Goal: Task Accomplishment & Management: Manage account settings

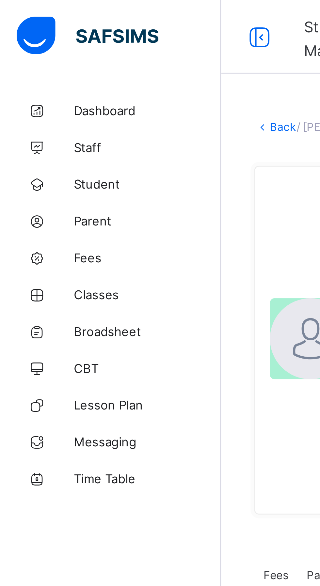
click at [40, 45] on link "Dashboard" at bounding box center [39, 39] width 78 height 13
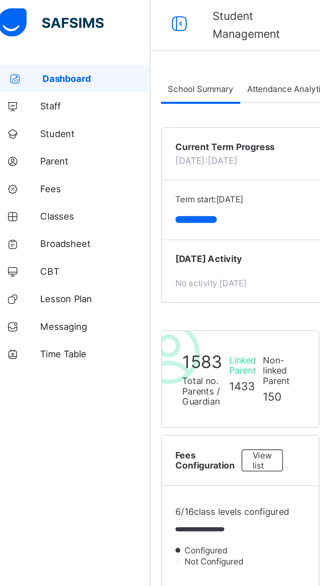
click at [108, 99] on span "Term start: 10th August, 2025" at bounding box center [106, 96] width 32 height 5
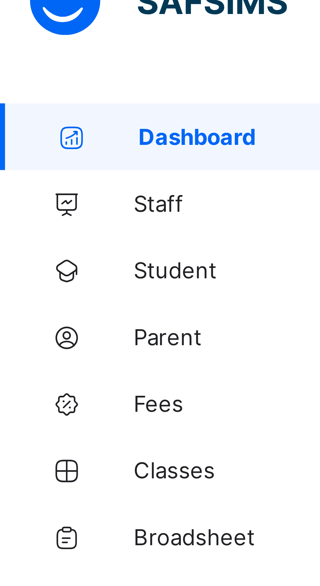
click at [31, 89] on span "Fees" at bounding box center [52, 91] width 52 height 5
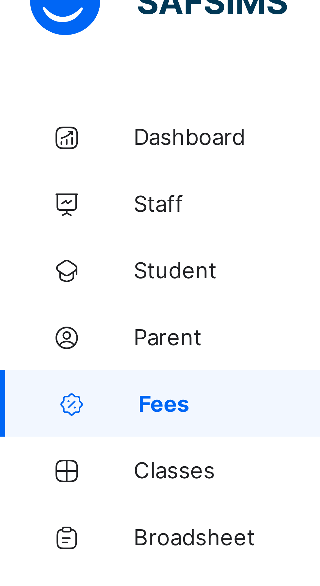
click at [33, 91] on span "Fees" at bounding box center [52, 91] width 51 height 5
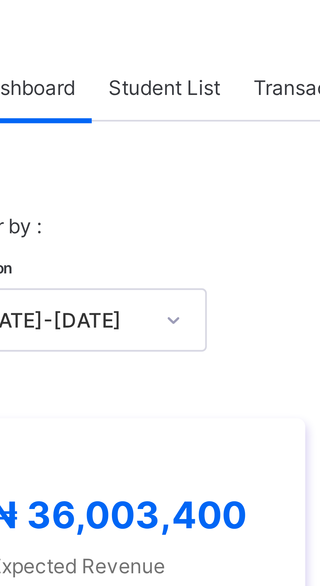
click at [117, 47] on div "Student List" at bounding box center [130, 48] width 28 height 13
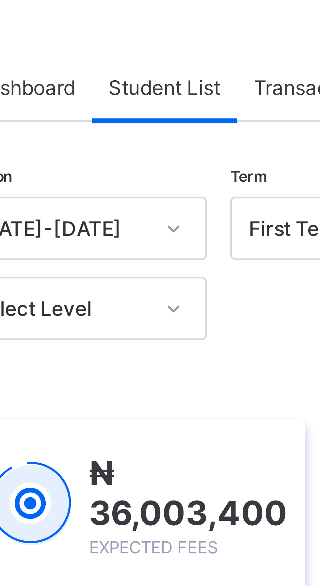
click at [309, 12] on span at bounding box center [312, 13] width 6 height 6
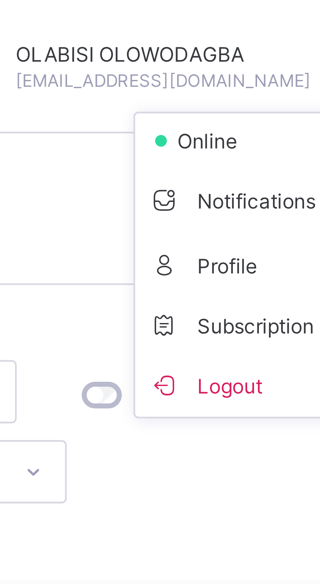
click at [273, 100] on div "Session 2025-2026 Term First Term Section Select class section Level Select Lev…" at bounding box center [199, 288] width 218 height 437
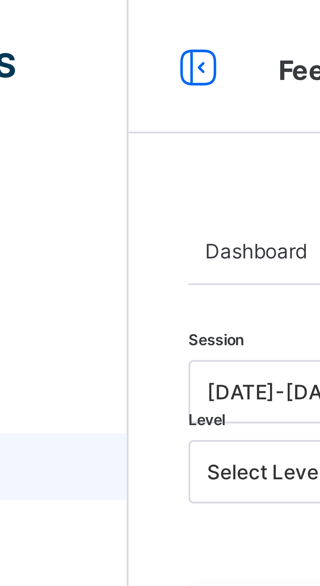
click at [81, 45] on div "Dashboard Student List Transaction Log Offline Payment Approval Student List Mo…" at bounding box center [198, 275] width 241 height 484
click at [80, 51] on div "Dashboard Student List Transaction Log Offline Payment Approval Student List Mo…" at bounding box center [198, 275] width 241 height 484
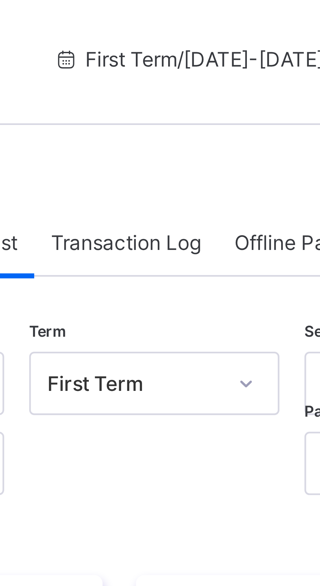
click at [162, 50] on span "Transaction Log" at bounding box center [162, 49] width 29 height 5
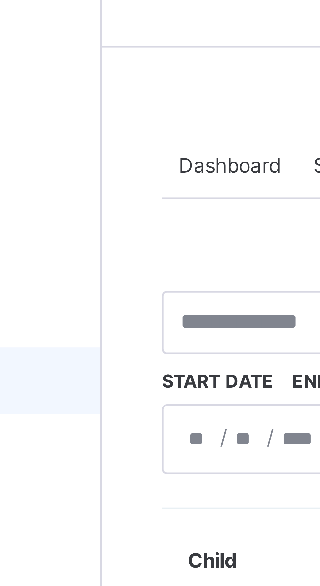
click at [101, 50] on span "Dashboard" at bounding box center [103, 49] width 20 height 5
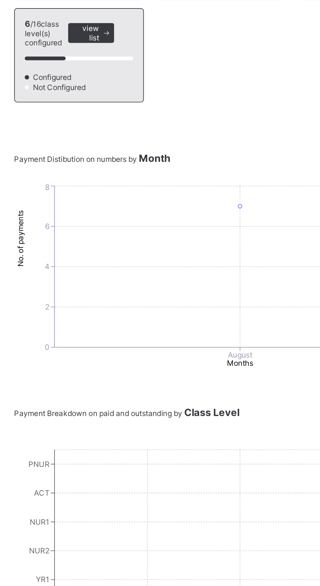
click at [121, 352] on icon "0 2 4 6 8 No. of payments August Months" at bounding box center [199, 307] width 218 height 98
click at [29, 576] on span "Configuration" at bounding box center [52, 572] width 52 height 5
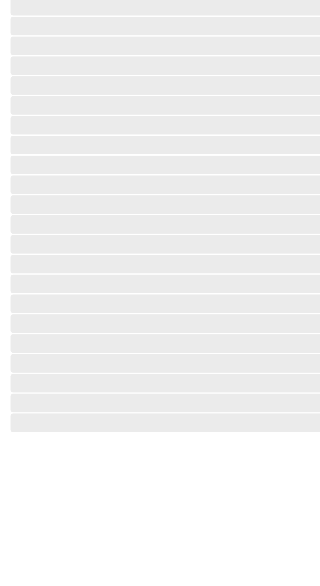
click at [39, 579] on link "Configuration" at bounding box center [39, 572] width 78 height 13
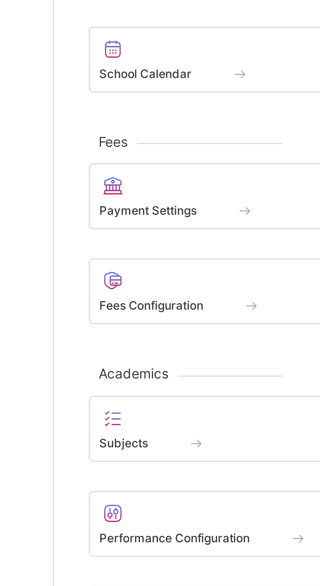
click at [117, 212] on span "Payment Settings" at bounding box center [110, 210] width 33 height 5
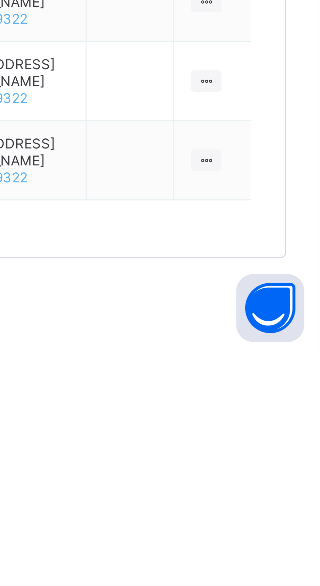
click at [285, 419] on icon at bounding box center [285, 416] width 6 height 5
click at [277, 519] on td at bounding box center [287, 507] width 22 height 23
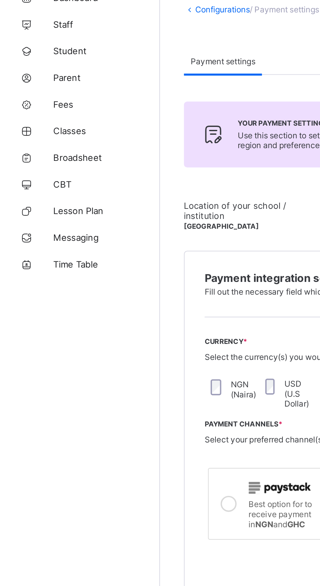
click at [30, 89] on span "Fees" at bounding box center [52, 91] width 52 height 5
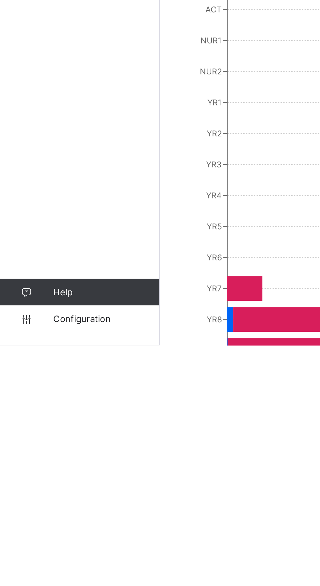
click at [47, 576] on span "Configuration" at bounding box center [52, 572] width 52 height 5
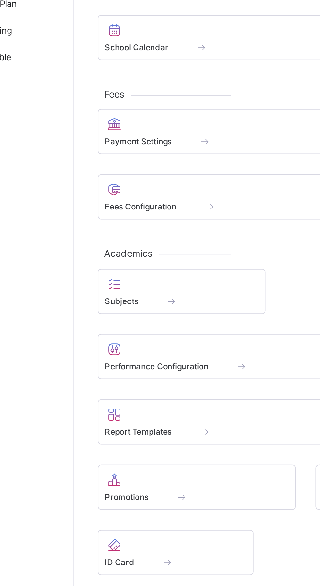
click at [111, 235] on div at bounding box center [159, 235] width 131 height 8
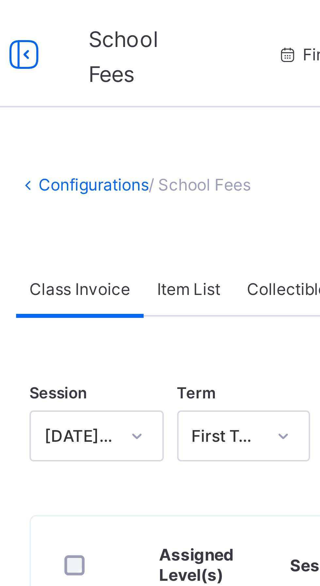
click at [132, 73] on div "Item List" at bounding box center [132, 70] width 22 height 13
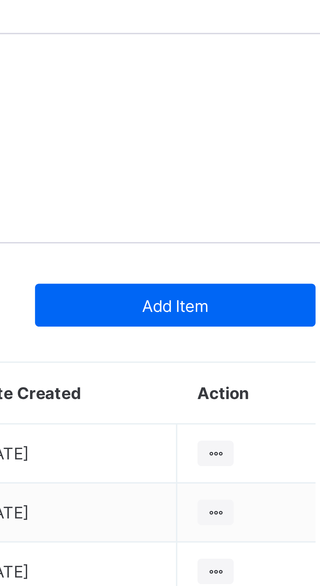
click at [281, 91] on span "Add Item" at bounding box center [270, 92] width 58 height 5
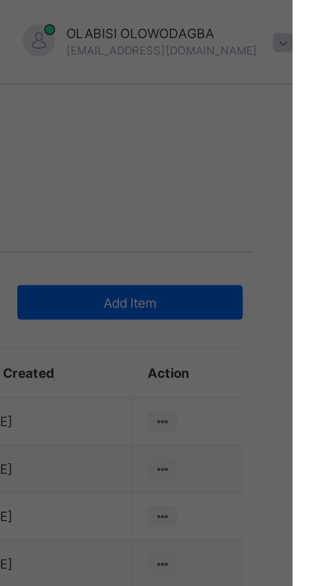
click at [296, 67] on div "× Add Item Item Name Item Description Cancel Save" at bounding box center [160, 293] width 320 height 586
click at [244, 134] on div "× Add Item Item Name Item Description Cancel Save" at bounding box center [160, 293] width 320 height 586
click at [299, 96] on div "× Add Item Item Name Item Description Cancel Save" at bounding box center [160, 293] width 320 height 586
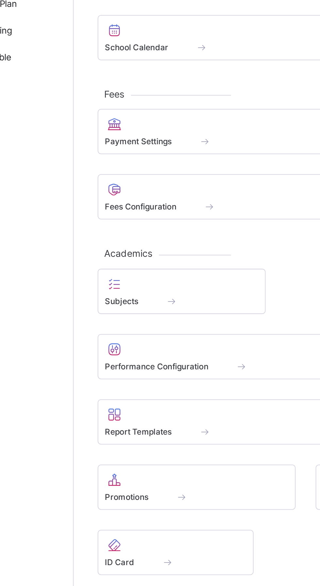
click at [120, 233] on div at bounding box center [159, 235] width 131 height 8
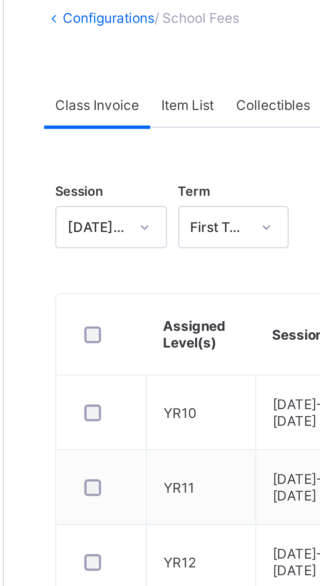
click at [134, 67] on div "Item List" at bounding box center [132, 70] width 22 height 13
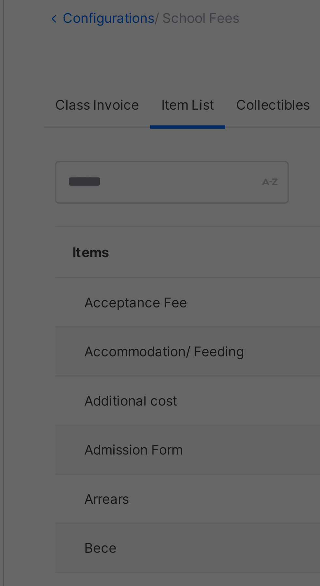
click at [142, 100] on div "× Add Item Item Name Item Description Cancel Save" at bounding box center [160, 293] width 320 height 586
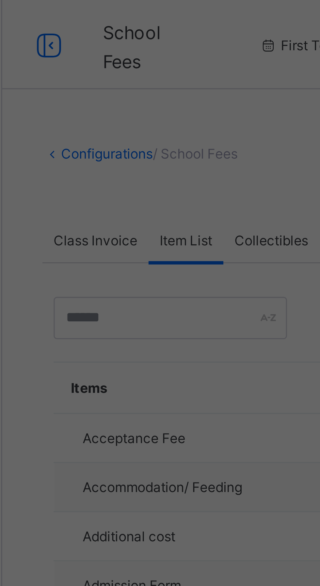
click at [130, 36] on div "× Add Item Item Name Item Description Cancel Save" at bounding box center [160, 293] width 320 height 586
click at [150, 108] on div "× Add Item Item Name Item Description Cancel Save" at bounding box center [160, 293] width 320 height 586
click at [146, 92] on div "× Add Item Item Name Item Description Cancel Save" at bounding box center [160, 293] width 320 height 586
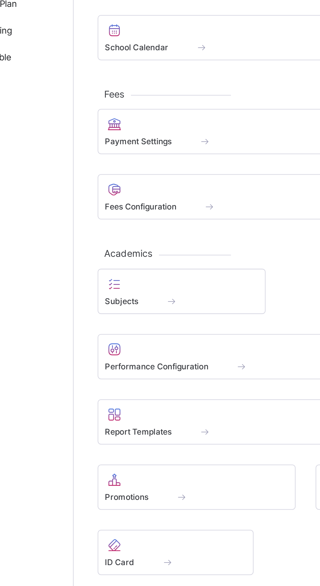
click at [103, 238] on div at bounding box center [159, 235] width 131 height 8
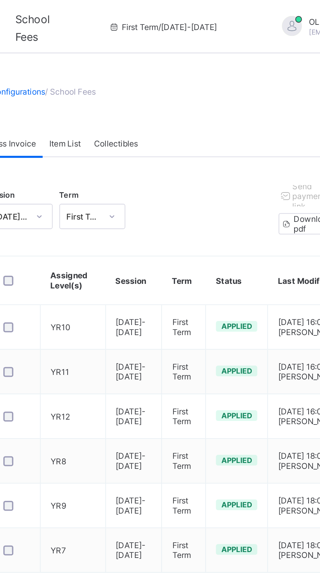
click at [126, 65] on div "Item List" at bounding box center [132, 70] width 22 height 13
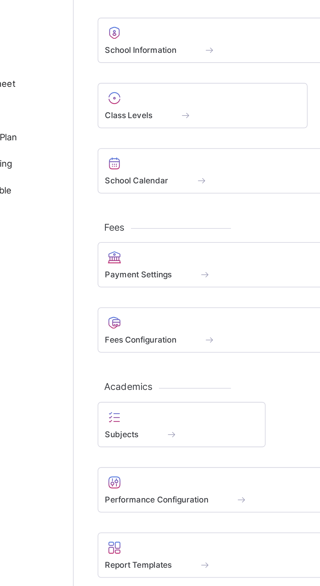
click at [112, 237] on div at bounding box center [159, 235] width 131 height 8
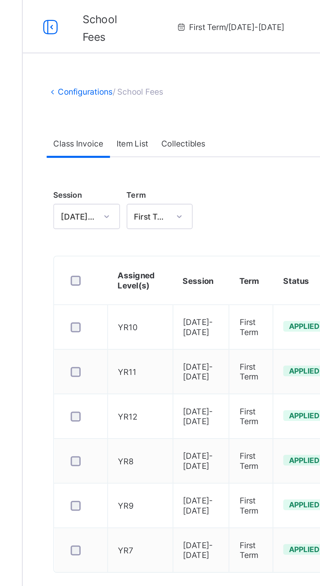
click at [157, 68] on span "Collectibles" at bounding box center [157, 70] width 22 height 5
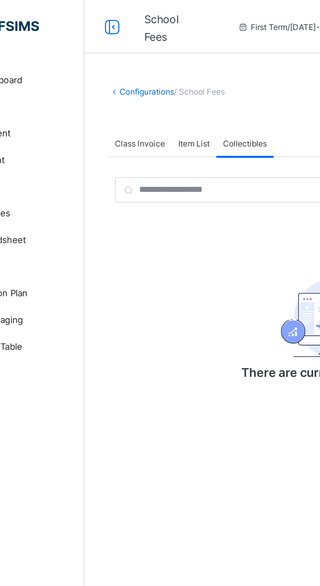
click at [132, 69] on span "Item List" at bounding box center [131, 70] width 15 height 5
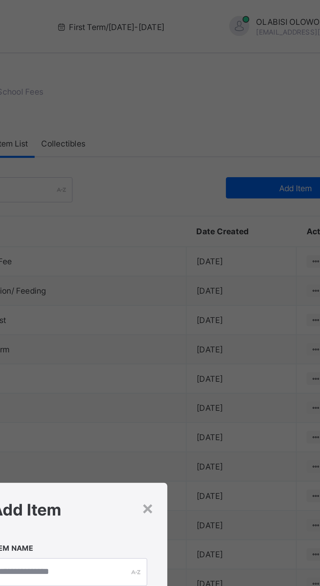
click at [264, 89] on div "× Add Item Item Name Item Description Cancel Save" at bounding box center [160, 293] width 320 height 586
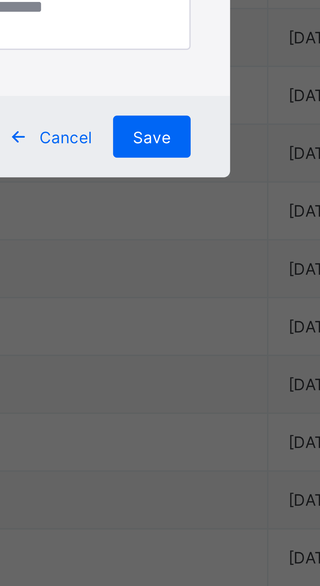
click at [193, 287] on input "text" at bounding box center [160, 280] width 76 height 14
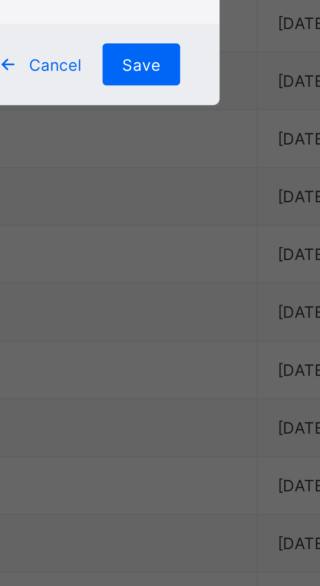
type input "*********"
click at [198, 318] on textarea at bounding box center [160, 309] width 76 height 16
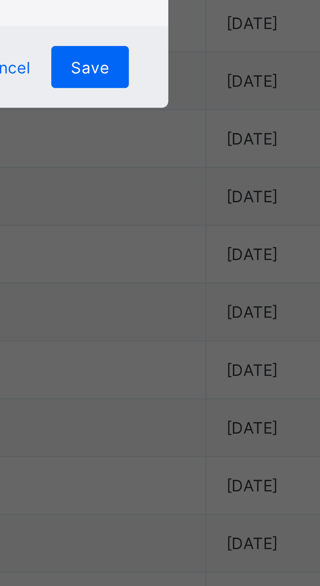
type textarea "**********"
click at [193, 343] on span "Save" at bounding box center [188, 340] width 9 height 5
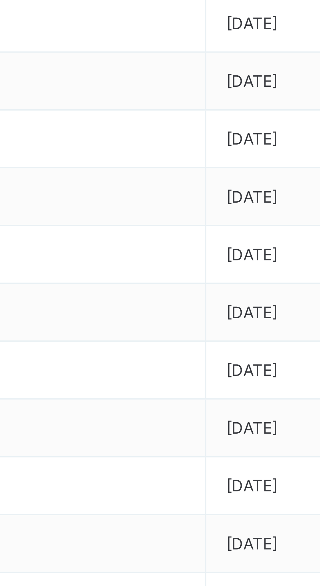
click at [195, 341] on td "[DEMOGRAPHIC_DATA] Wear" at bounding box center [156, 343] width 124 height 14
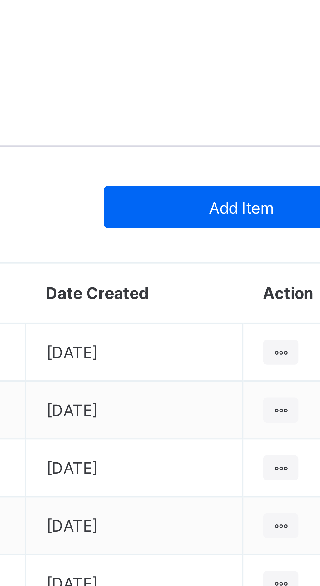
click at [273, 89] on div "Add Item" at bounding box center [271, 92] width 68 height 10
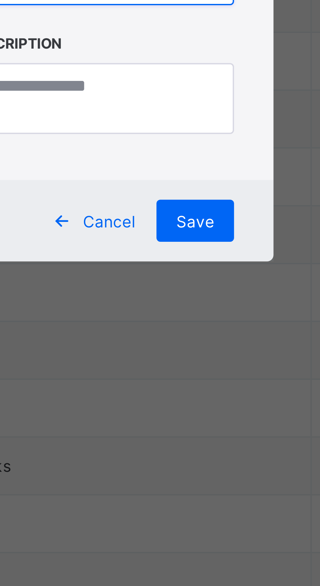
click at [192, 286] on input "text" at bounding box center [160, 280] width 76 height 14
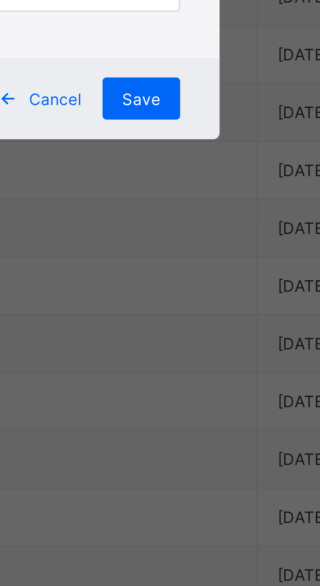
type input "********"
click at [198, 318] on textarea at bounding box center [160, 310] width 76 height 18
type textarea "**********"
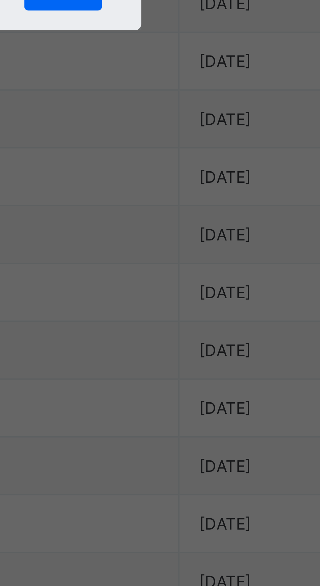
click at [193, 343] on span "Save" at bounding box center [188, 340] width 9 height 5
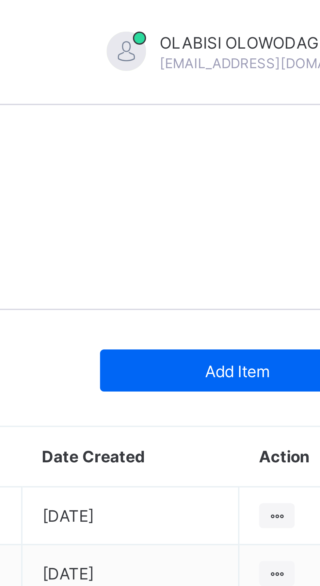
click at [271, 91] on span "Add Item" at bounding box center [270, 92] width 58 height 5
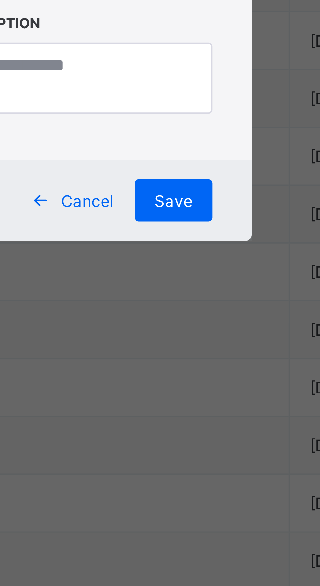
click at [192, 286] on input "text" at bounding box center [160, 280] width 76 height 14
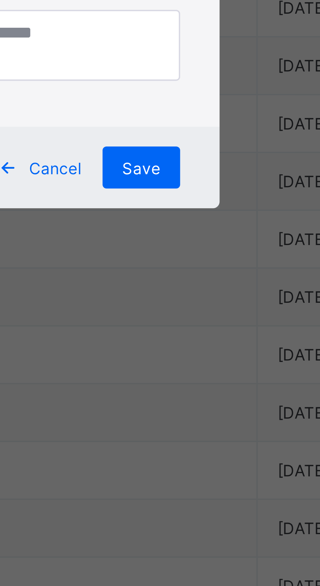
type input "*****"
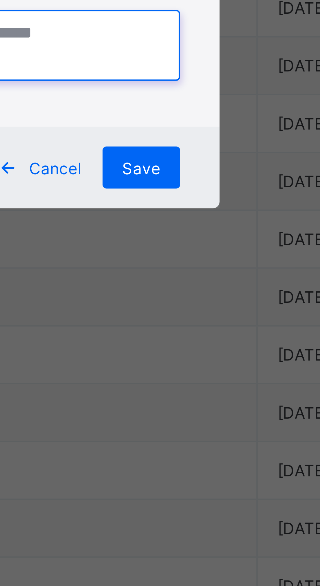
click at [198, 318] on textarea at bounding box center [160, 310] width 76 height 18
type textarea "*******"
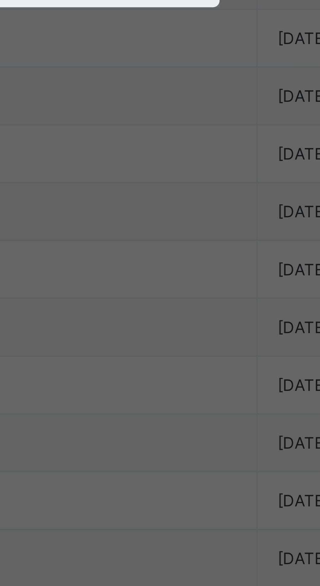
click at [193, 343] on span "Save" at bounding box center [188, 340] width 9 height 5
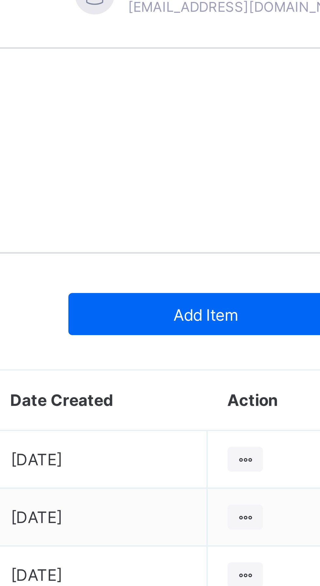
click at [274, 91] on span "Add Item" at bounding box center [270, 92] width 58 height 5
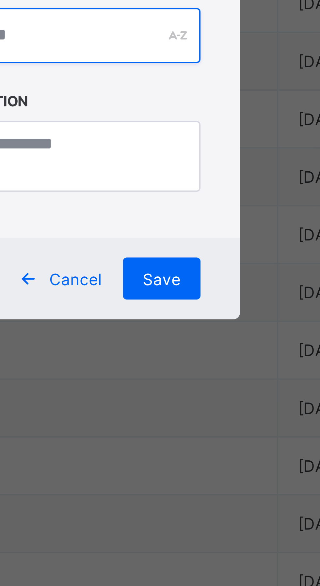
click at [198, 286] on input "text" at bounding box center [160, 280] width 76 height 14
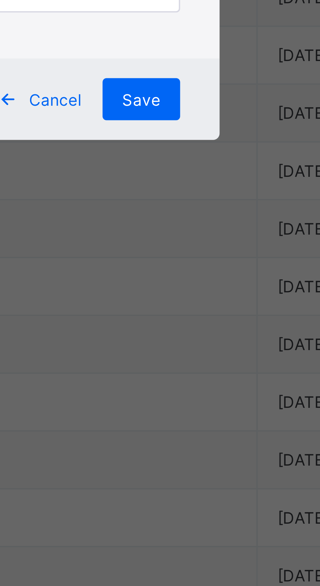
type input "********"
click at [198, 318] on textarea at bounding box center [160, 310] width 76 height 18
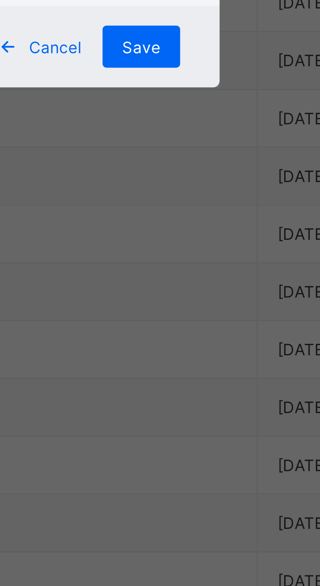
type textarea "**********"
click at [193, 343] on span "Save" at bounding box center [188, 340] width 9 height 5
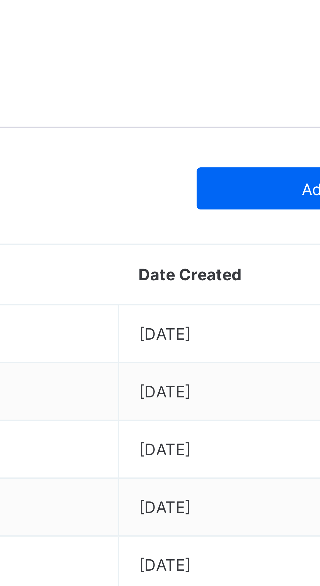
click at [255, 91] on span "Add Item" at bounding box center [270, 92] width 58 height 5
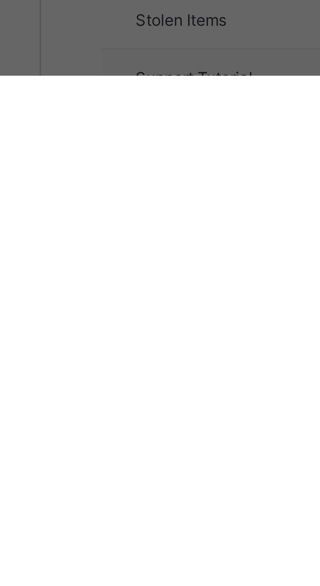
scroll to position [445, 0]
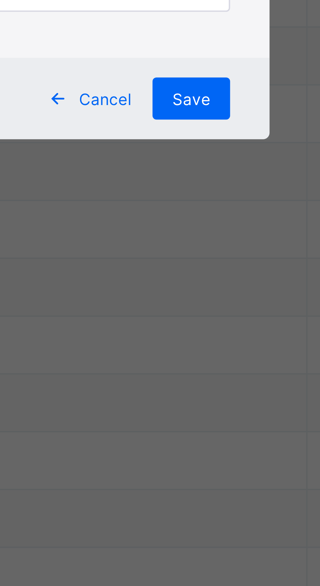
click at [190, 286] on input "text" at bounding box center [160, 280] width 76 height 14
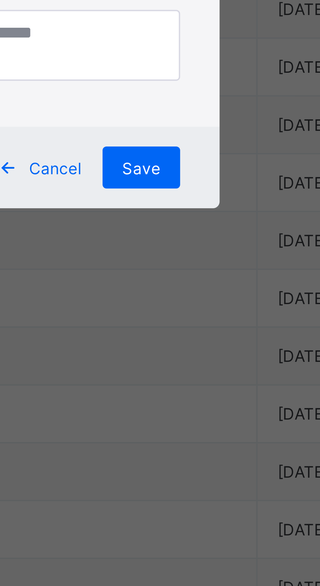
type input "*"
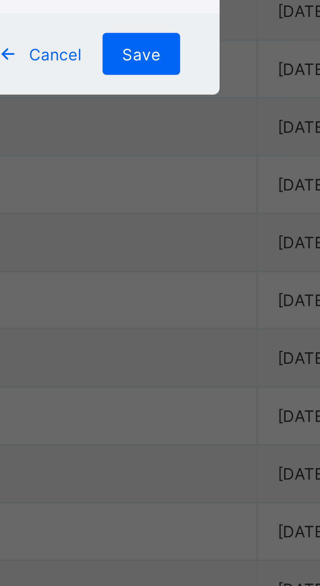
type input "**********"
click at [198, 318] on textarea at bounding box center [160, 310] width 76 height 18
click at [177, 318] on textarea "**********" at bounding box center [160, 310] width 76 height 18
click at [198, 318] on textarea "**********" at bounding box center [160, 310] width 76 height 18
type textarea "**********"
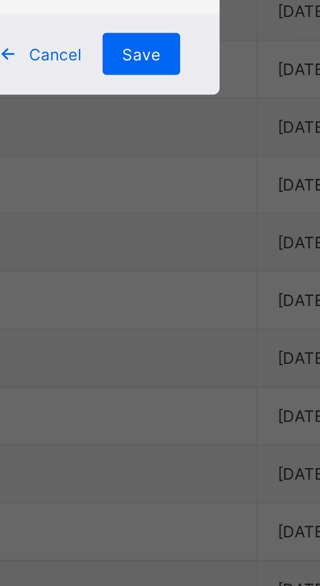
click at [193, 343] on span "Save" at bounding box center [188, 340] width 9 height 5
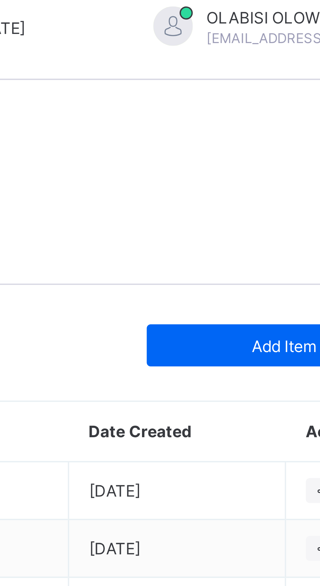
scroll to position [0, 0]
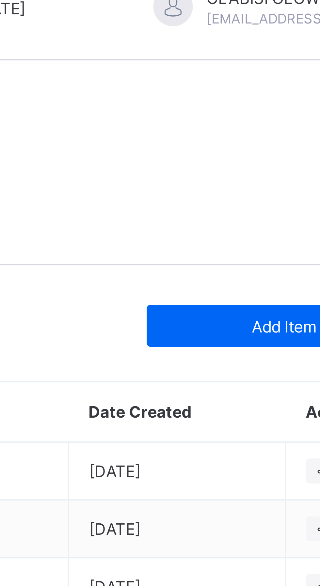
click at [264, 91] on span "Add Item" at bounding box center [270, 92] width 58 height 5
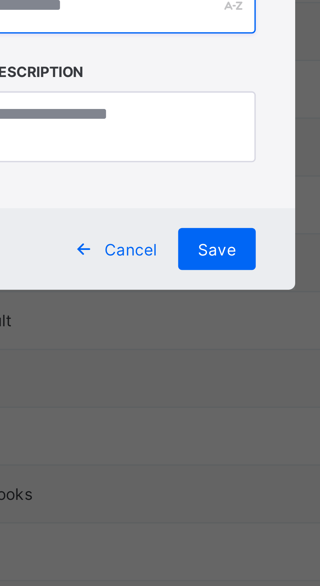
click at [184, 286] on input "text" at bounding box center [160, 280] width 76 height 14
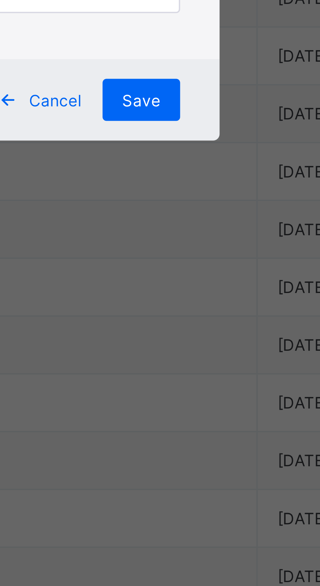
type input "********"
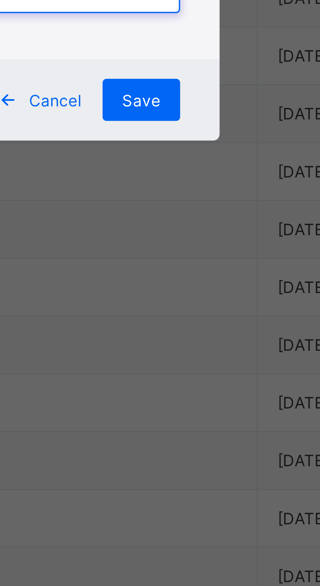
click at [198, 318] on textarea at bounding box center [160, 310] width 76 height 18
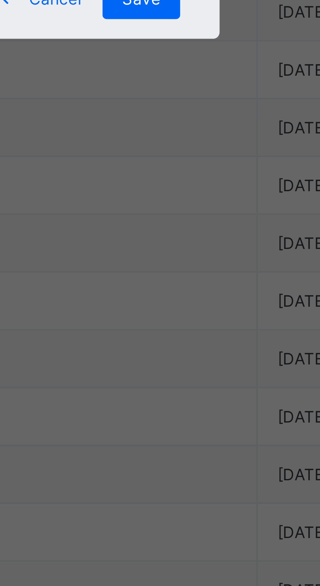
type textarea "*********"
click at [198, 345] on div "Save" at bounding box center [188, 340] width 19 height 10
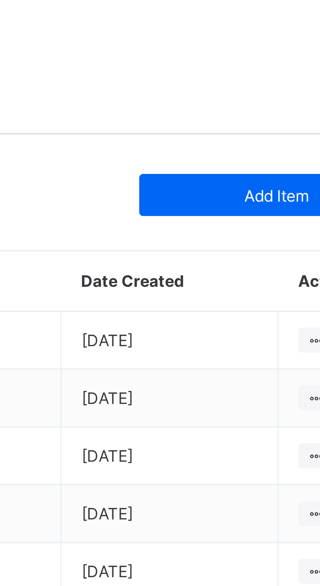
click at [266, 92] on span "Add Item" at bounding box center [270, 92] width 58 height 5
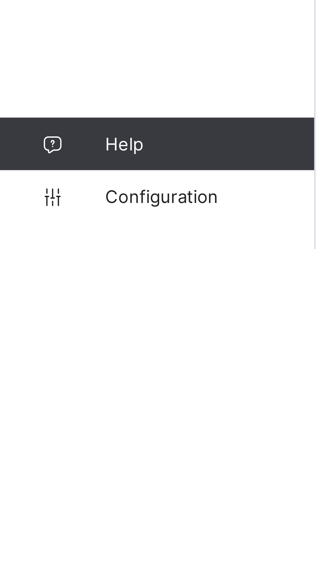
click at [48, 576] on span "Configuration" at bounding box center [52, 572] width 52 height 5
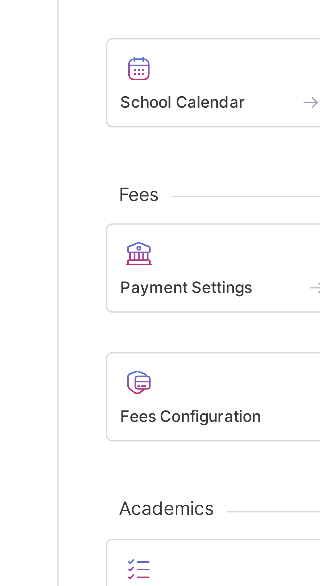
click at [114, 245] on span "Fees Configuration" at bounding box center [111, 242] width 35 height 5
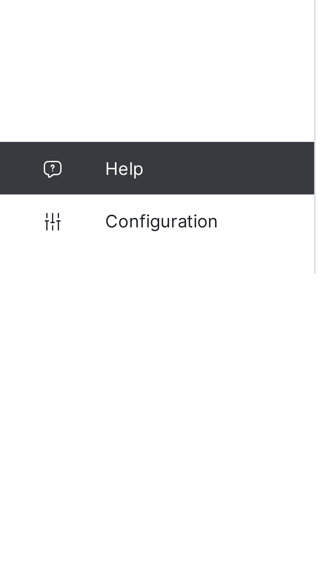
click at [43, 576] on span "Configuration" at bounding box center [52, 572] width 52 height 5
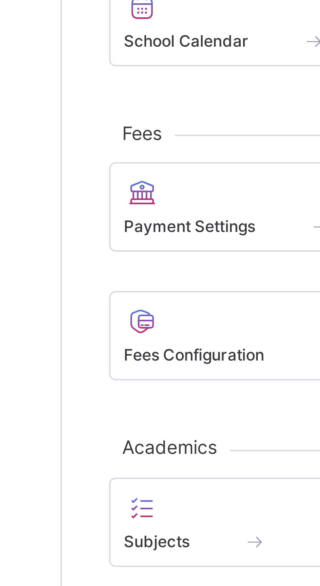
click at [114, 243] on span "Fees Configuration" at bounding box center [111, 242] width 35 height 5
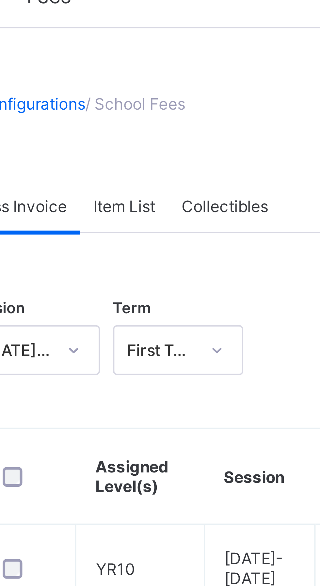
click at [134, 69] on span "Item List" at bounding box center [131, 70] width 15 height 5
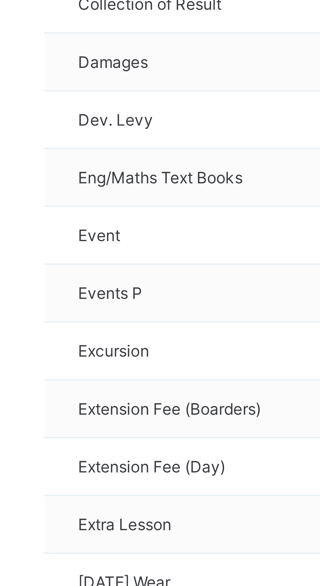
click at [137, 427] on td "Events P" at bounding box center [156, 430] width 124 height 14
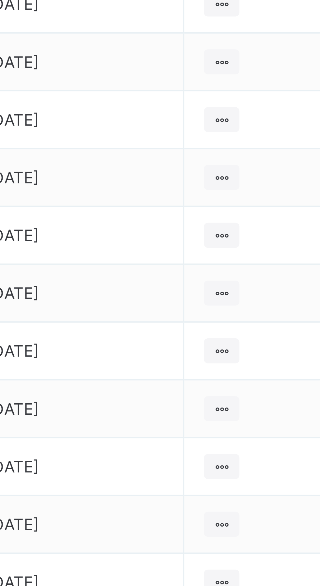
click at [278, 427] on icon at bounding box center [281, 429] width 6 height 5
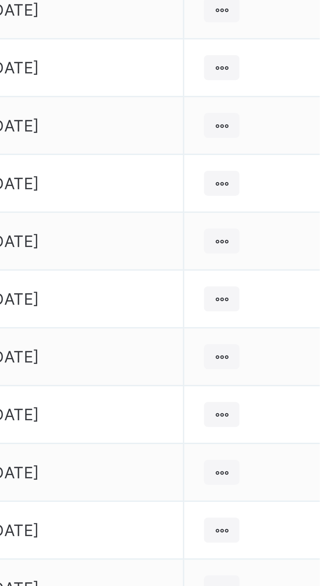
click at [278, 427] on icon at bounding box center [281, 429] width 6 height 5
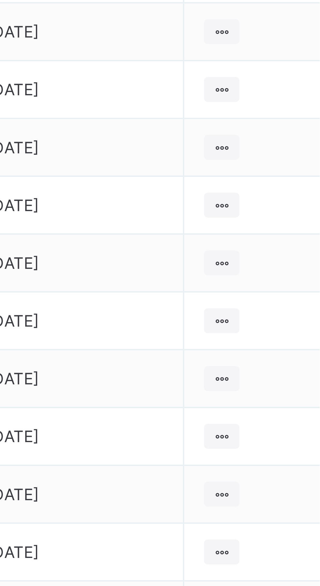
click at [278, 426] on div at bounding box center [280, 429] width 9 height 6
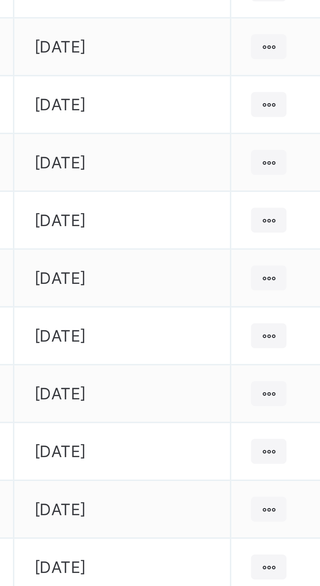
click at [276, 428] on div at bounding box center [280, 429] width 9 height 6
click at [278, 427] on icon at bounding box center [281, 429] width 6 height 5
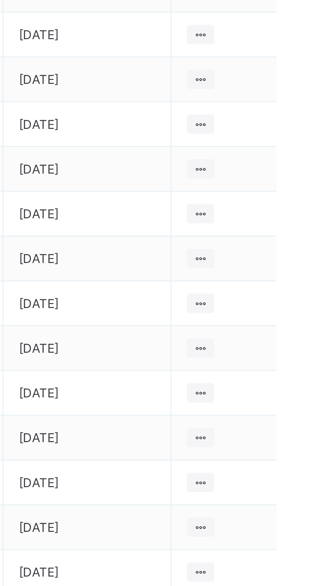
click at [295, 445] on td at bounding box center [288, 444] width 34 height 14
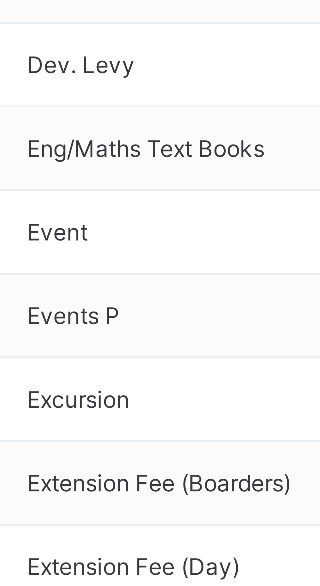
click at [137, 423] on td "Events P" at bounding box center [156, 430] width 124 height 14
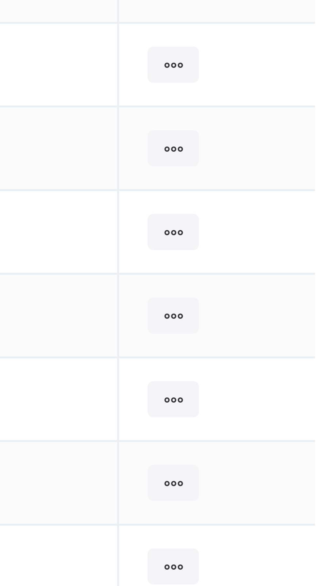
click at [278, 427] on icon at bounding box center [281, 429] width 6 height 5
click at [292, 409] on td at bounding box center [288, 415] width 34 height 14
click at [278, 427] on icon at bounding box center [281, 429] width 6 height 5
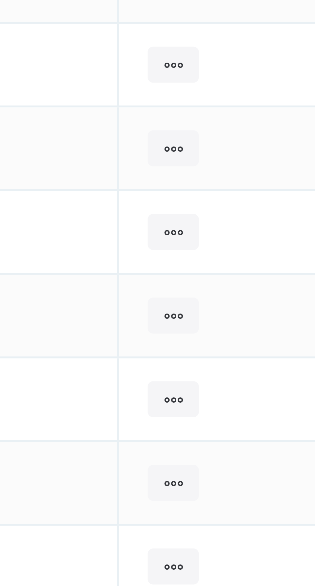
click at [292, 412] on td at bounding box center [288, 415] width 34 height 14
click at [278, 427] on icon at bounding box center [281, 429] width 6 height 5
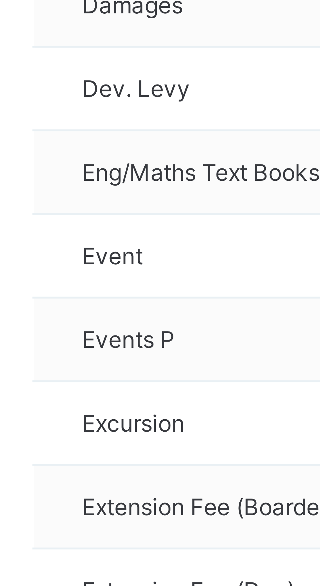
click at [109, 423] on td "Events P" at bounding box center [156, 430] width 124 height 14
click at [112, 427] on span "Events P" at bounding box center [110, 429] width 16 height 5
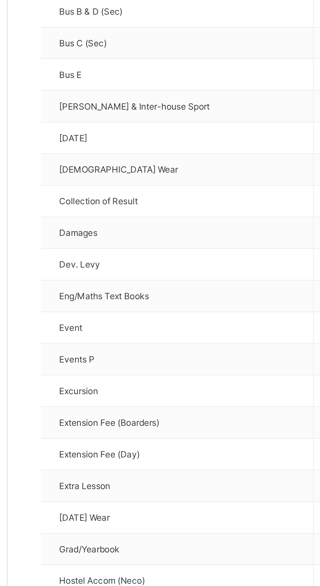
click at [127, 423] on td "Events P" at bounding box center [156, 430] width 124 height 14
click at [119, 428] on td "Events P" at bounding box center [156, 430] width 124 height 14
click at [119, 424] on td "Events P" at bounding box center [156, 430] width 124 height 14
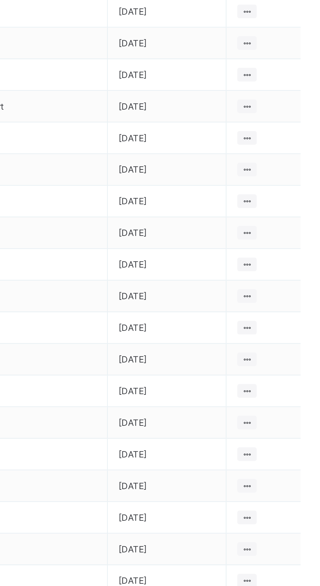
click at [278, 427] on icon at bounding box center [281, 429] width 6 height 5
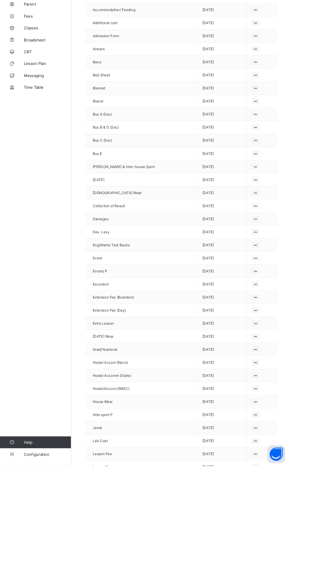
scroll to position [74, 0]
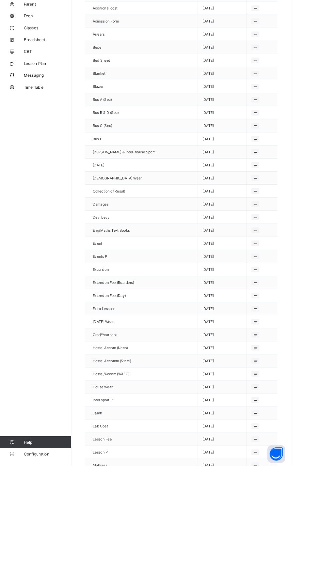
click at [37, 576] on span "Configuration" at bounding box center [52, 572] width 52 height 5
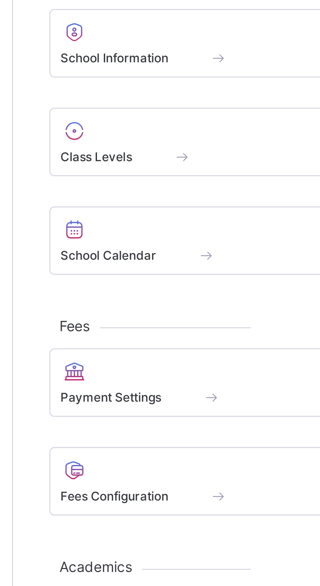
click at [123, 211] on span "Payment Settings" at bounding box center [110, 210] width 33 height 5
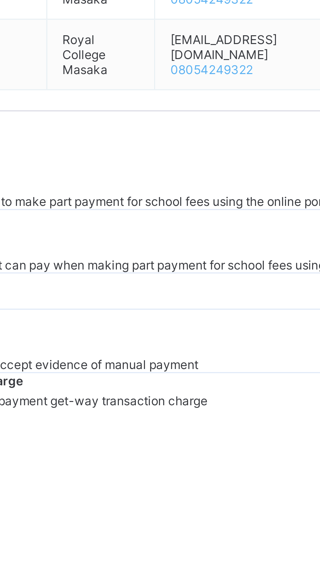
click at [139, 298] on div "Create Bank Account" at bounding box center [114, 293] width 49 height 10
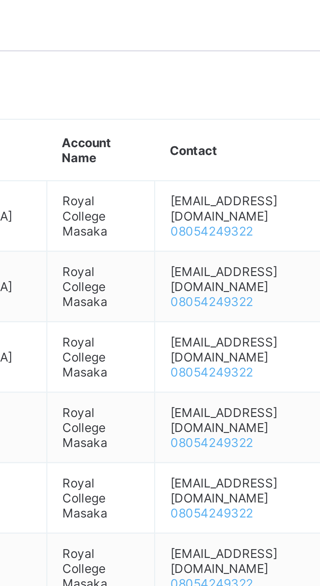
click at [170, 534] on div "ACT" at bounding box center [199, 536] width 76 height 5
click at [189, 552] on div "Polaris Bank" at bounding box center [199, 554] width 76 height 5
type input "****"
click at [207, 518] on input "text" at bounding box center [199, 521] width 76 height 7
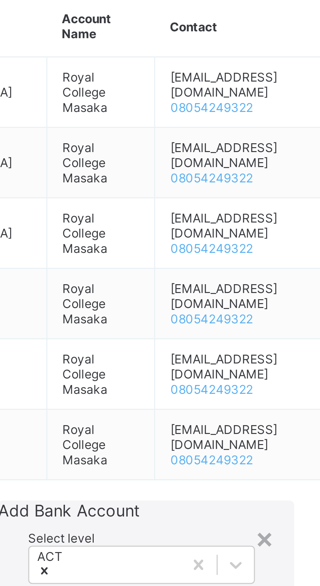
type input "**********"
click at [210, 529] on input "number" at bounding box center [199, 532] width 76 height 7
type input "**********"
click at [208, 541] on input "number" at bounding box center [199, 544] width 76 height 7
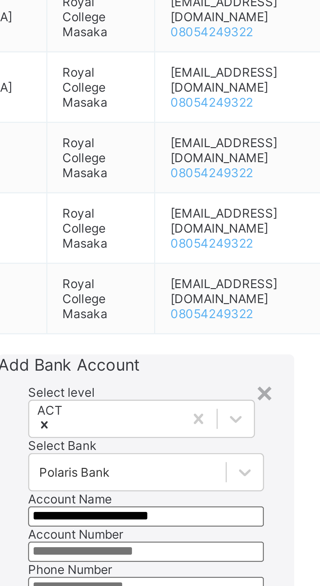
type input "**********"
click at [212, 552] on input "email" at bounding box center [199, 555] width 76 height 7
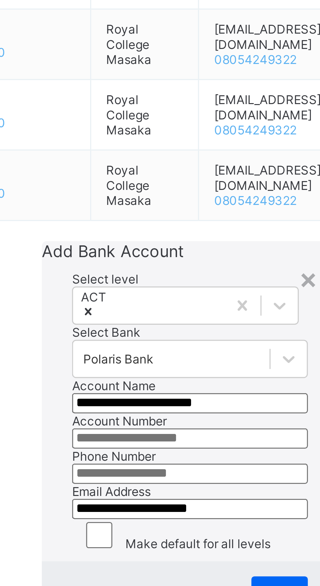
type input "**********"
click at [225, 580] on span "Next" at bounding box center [228, 582] width 8 height 5
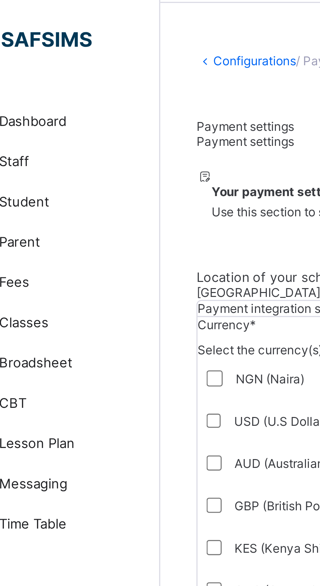
scroll to position [23, 0]
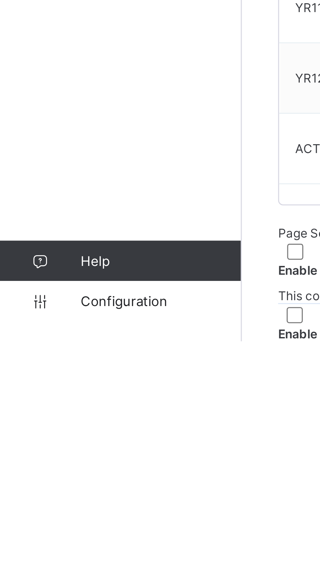
click at [42, 576] on span "Configuration" at bounding box center [52, 572] width 52 height 5
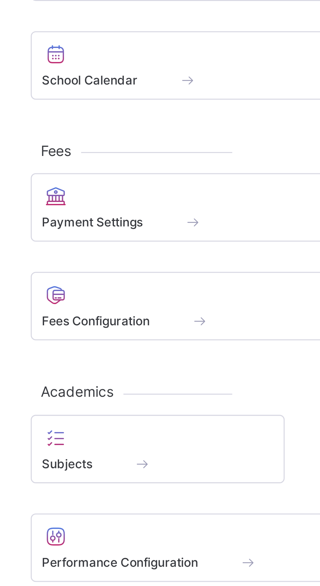
click at [120, 244] on span "Fees Configuration" at bounding box center [111, 242] width 35 height 5
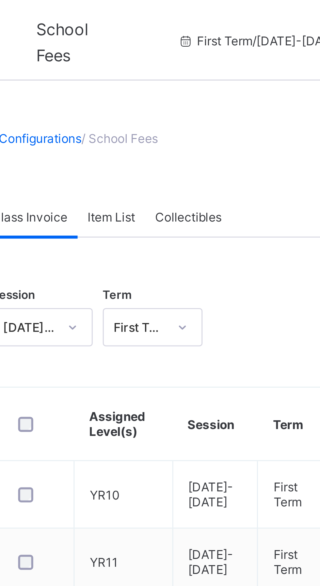
click at [134, 71] on span "Item List" at bounding box center [131, 70] width 15 height 5
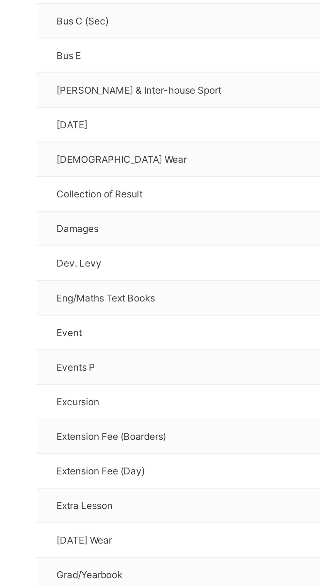
click at [119, 425] on td "Events P" at bounding box center [156, 430] width 124 height 14
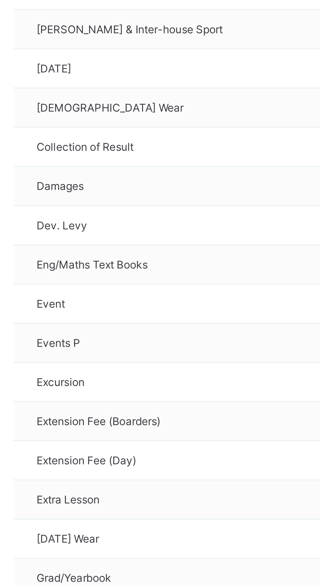
click at [123, 466] on td "Extension Fee (Day)" at bounding box center [156, 473] width 124 height 14
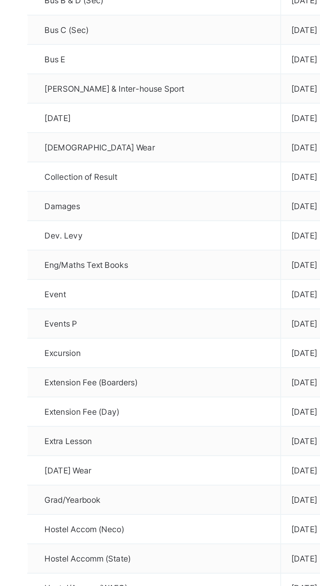
click at [100, 423] on td "Events P" at bounding box center [156, 430] width 124 height 14
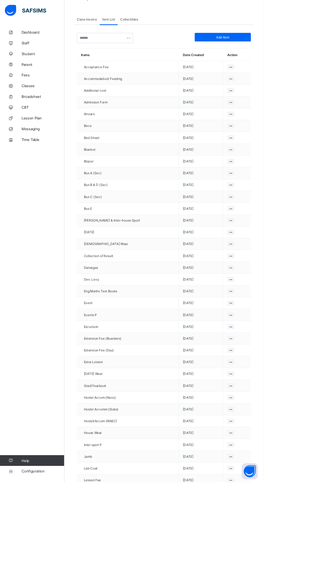
scroll to position [47, 0]
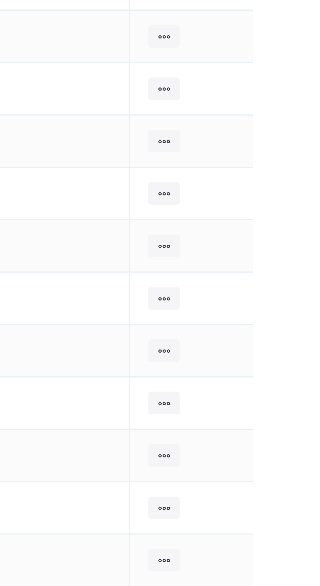
click at [278, 380] on div at bounding box center [280, 383] width 9 height 6
click at [296, 380] on td at bounding box center [288, 383] width 34 height 14
click at [278, 380] on icon at bounding box center [281, 382] width 6 height 5
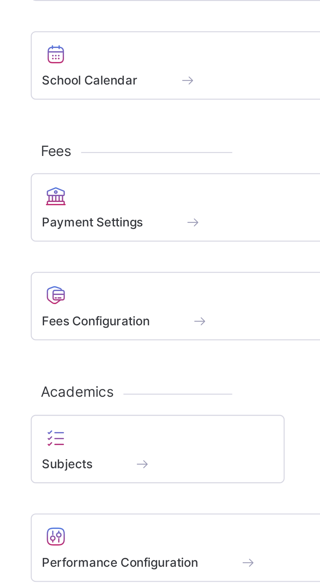
click at [111, 240] on span at bounding box center [159, 239] width 131 height 2
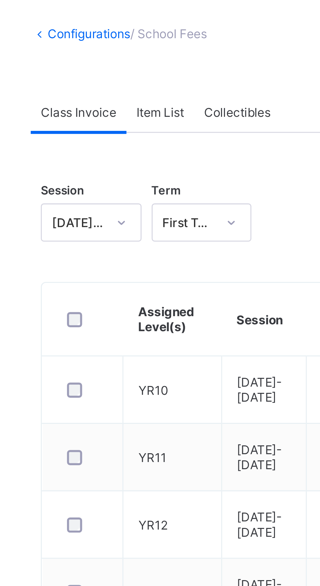
click at [132, 72] on span "Item List" at bounding box center [131, 70] width 15 height 5
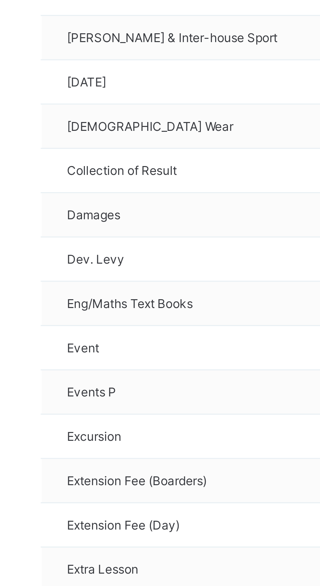
click at [111, 423] on td "Events P" at bounding box center [156, 430] width 124 height 14
click at [153, 425] on td "Events P" at bounding box center [156, 430] width 124 height 14
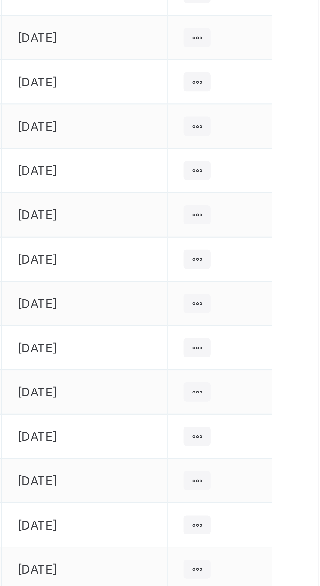
click at [278, 426] on div at bounding box center [280, 429] width 9 height 6
click at [276, 426] on div at bounding box center [280, 429] width 9 height 6
click at [278, 427] on icon at bounding box center [281, 429] width 6 height 5
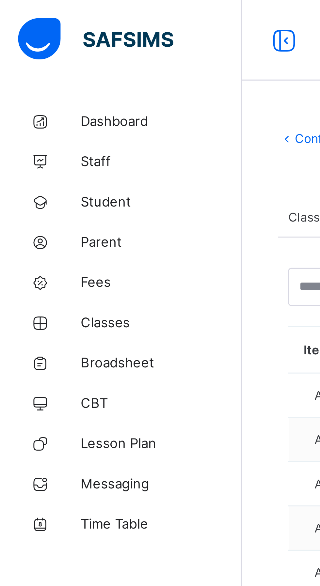
click at [31, 91] on span "Fees" at bounding box center [52, 91] width 52 height 5
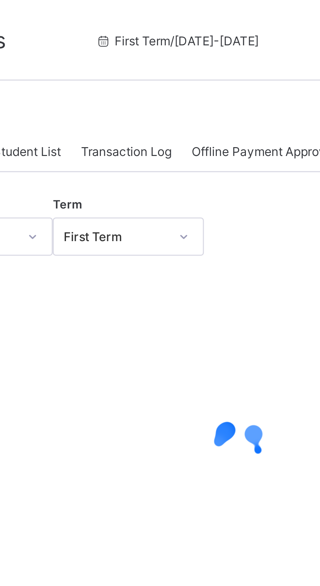
click at [38, 576] on span "Configuration" at bounding box center [52, 572] width 52 height 5
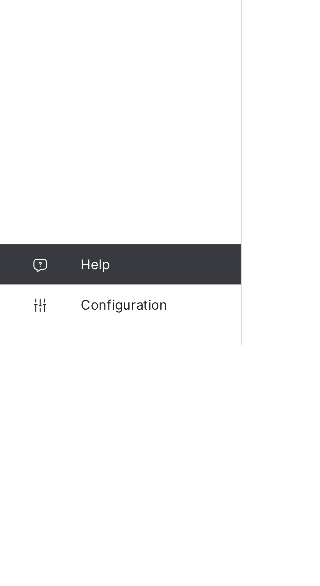
click at [43, 576] on span "Configuration" at bounding box center [52, 572] width 52 height 5
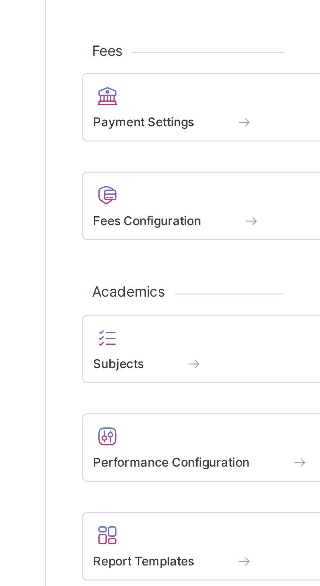
click at [100, 236] on icon at bounding box center [98, 235] width 9 height 8
